Goal: Find specific page/section: Find specific page/section

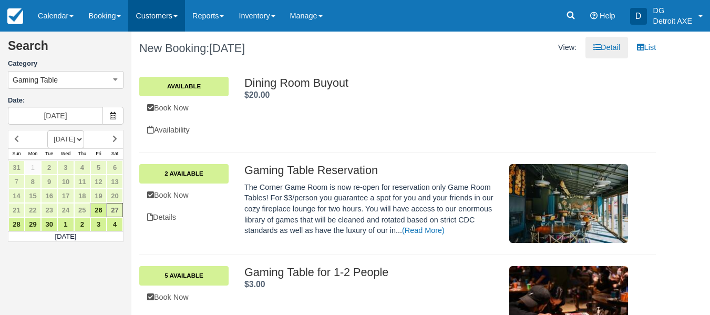
click at [155, 2] on link "Customers" at bounding box center [156, 16] width 57 height 32
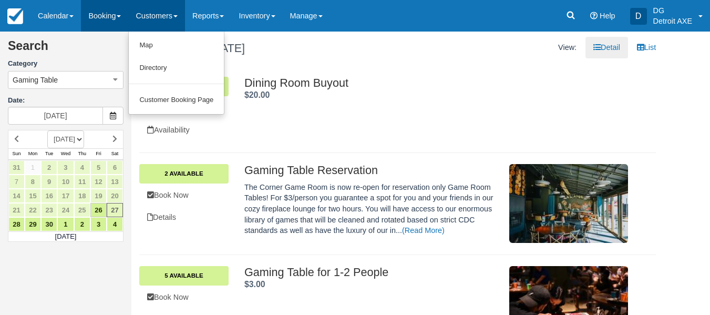
click at [104, 15] on link "Booking" at bounding box center [104, 16] width 47 height 32
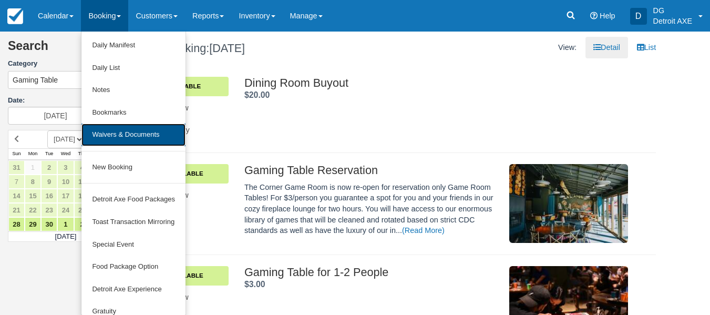
click at [122, 138] on link "Waivers & Documents" at bounding box center [134, 135] width 104 height 23
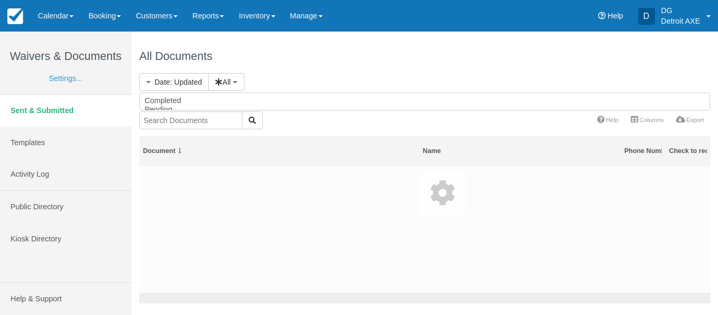
select select
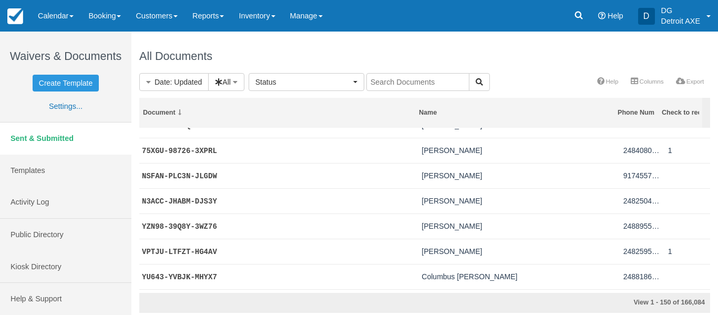
scroll to position [293, 0]
